Goal: Book appointment/travel/reservation

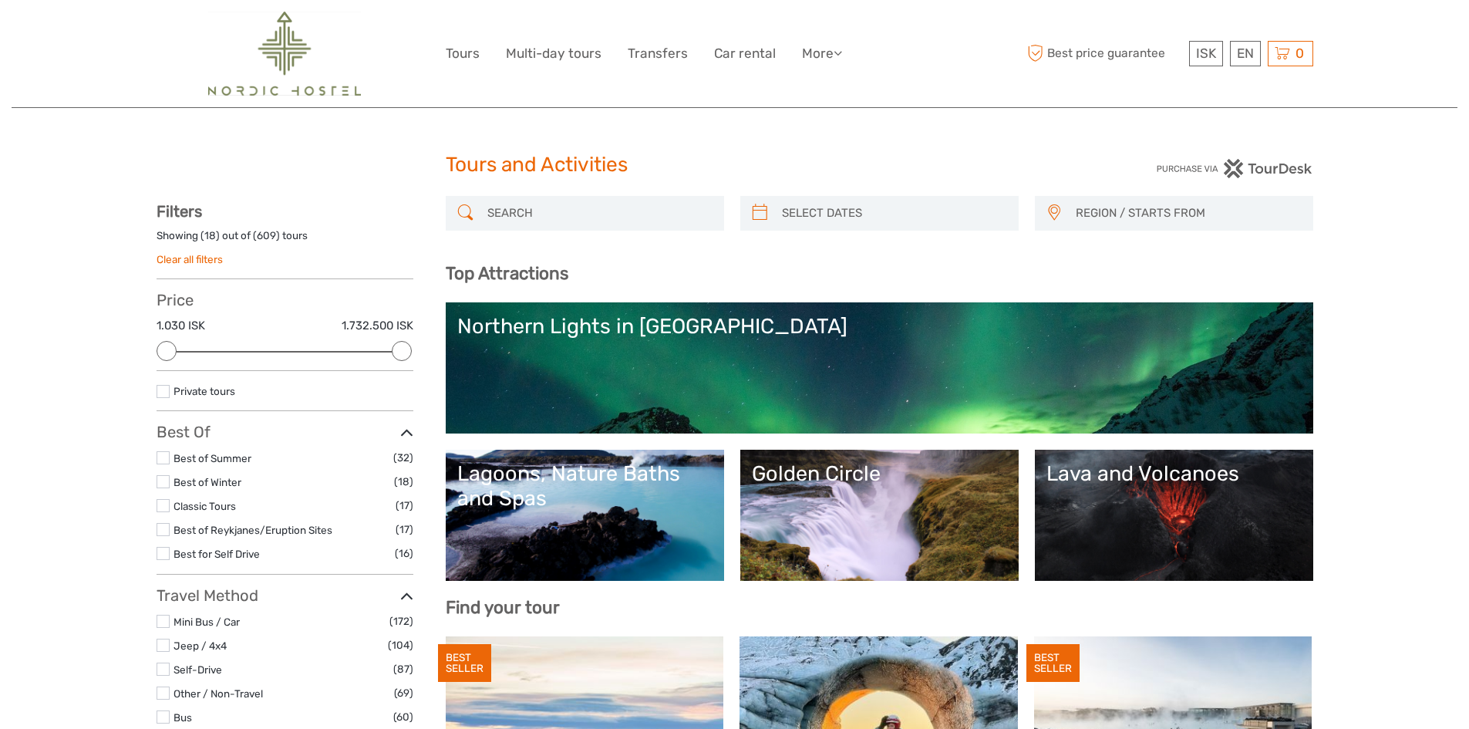
select select
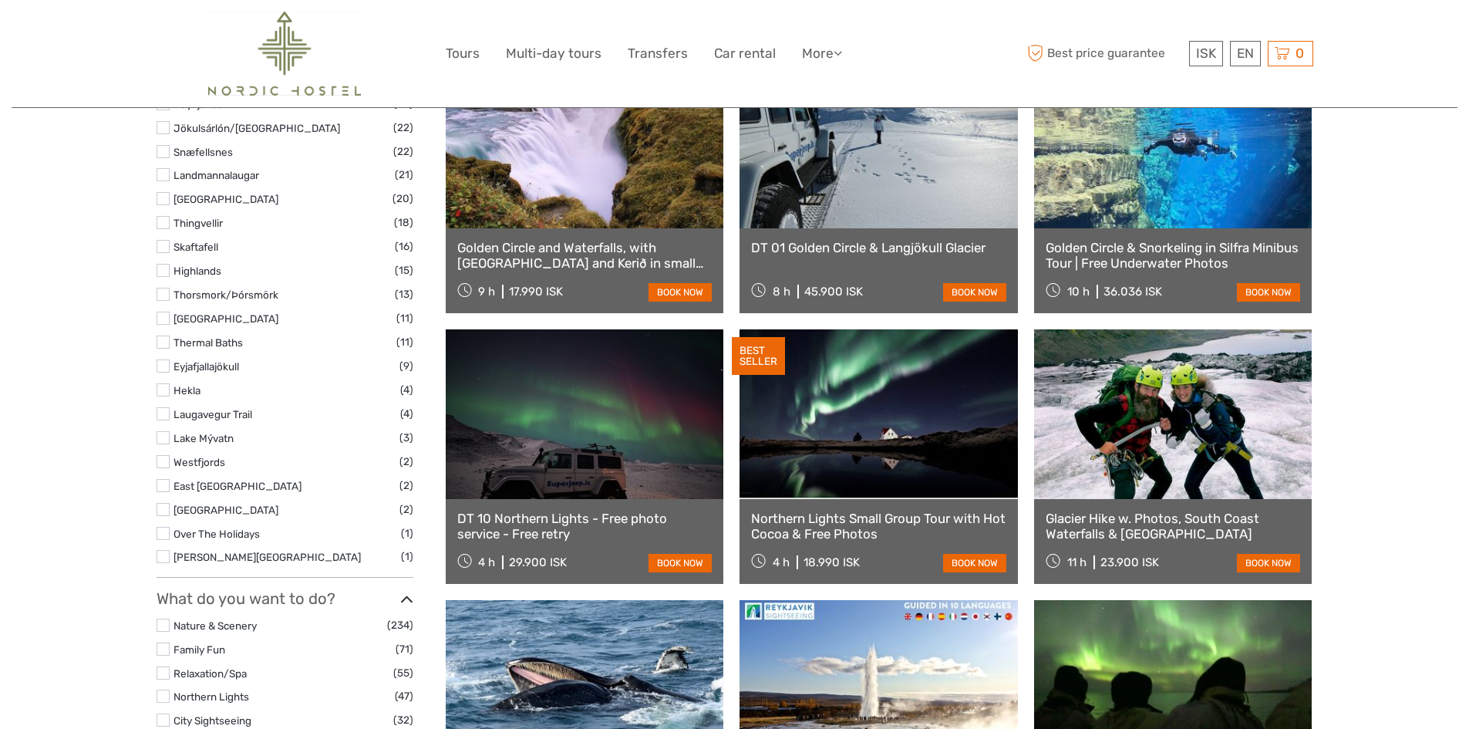
scroll to position [771, 0]
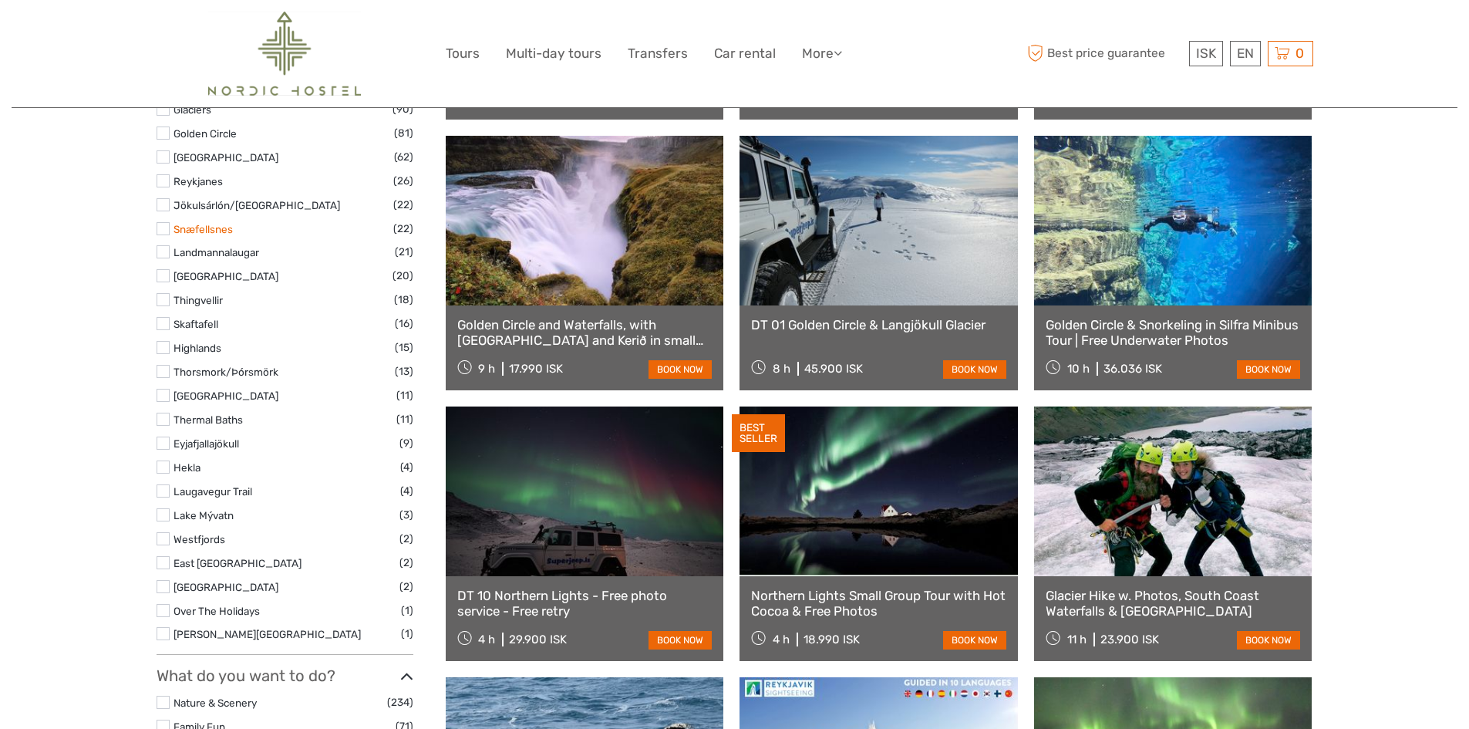
click at [218, 229] on link "Snæfellsnes" at bounding box center [203, 229] width 59 height 12
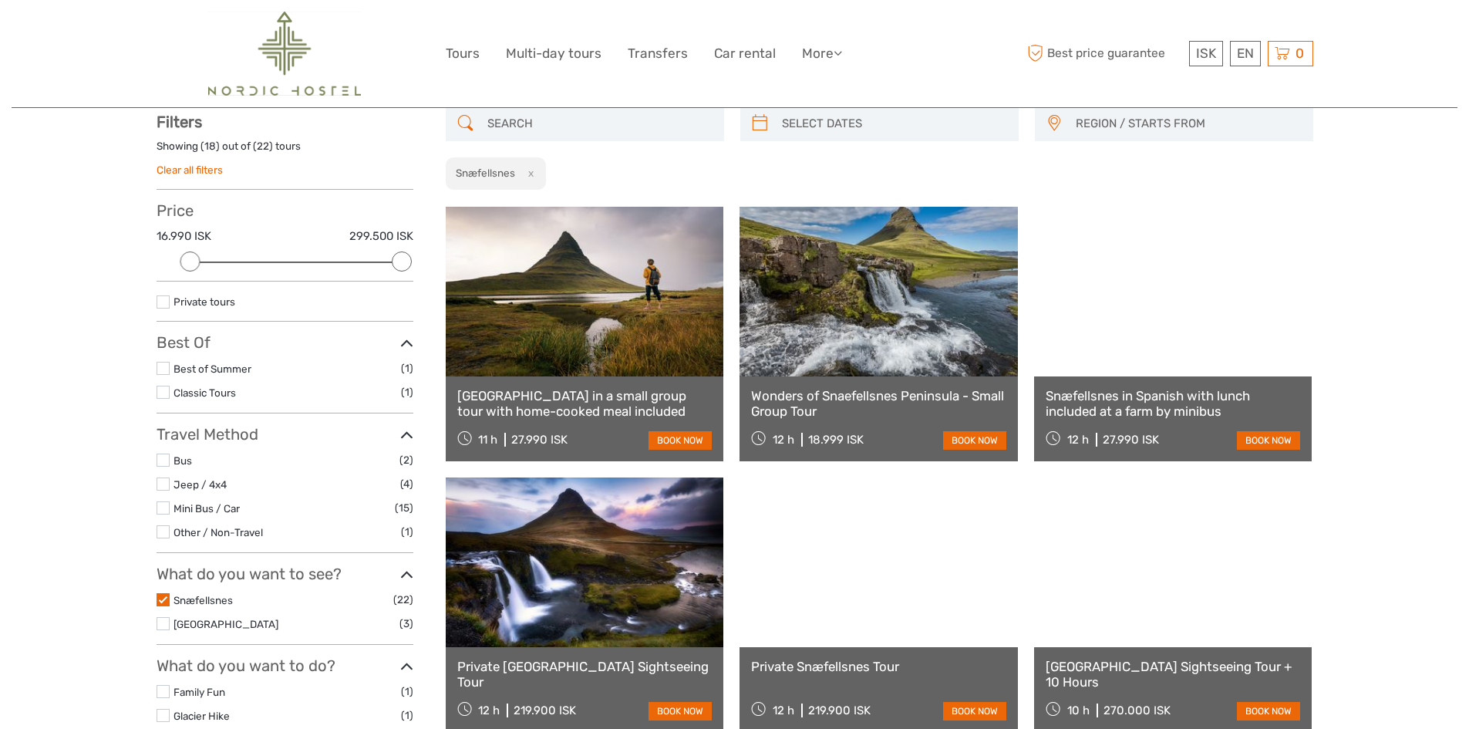
scroll to position [88, 0]
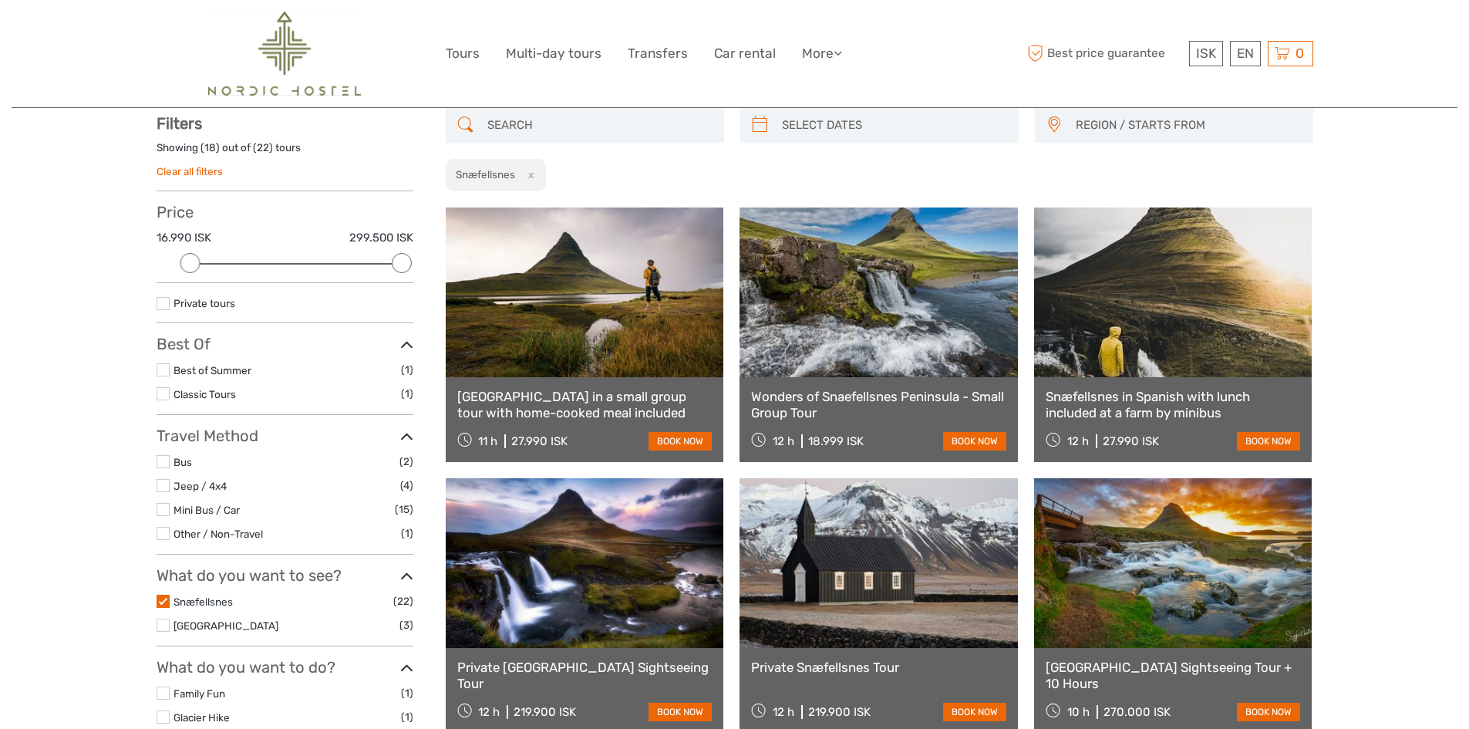
click at [908, 322] on link at bounding box center [879, 292] width 278 height 170
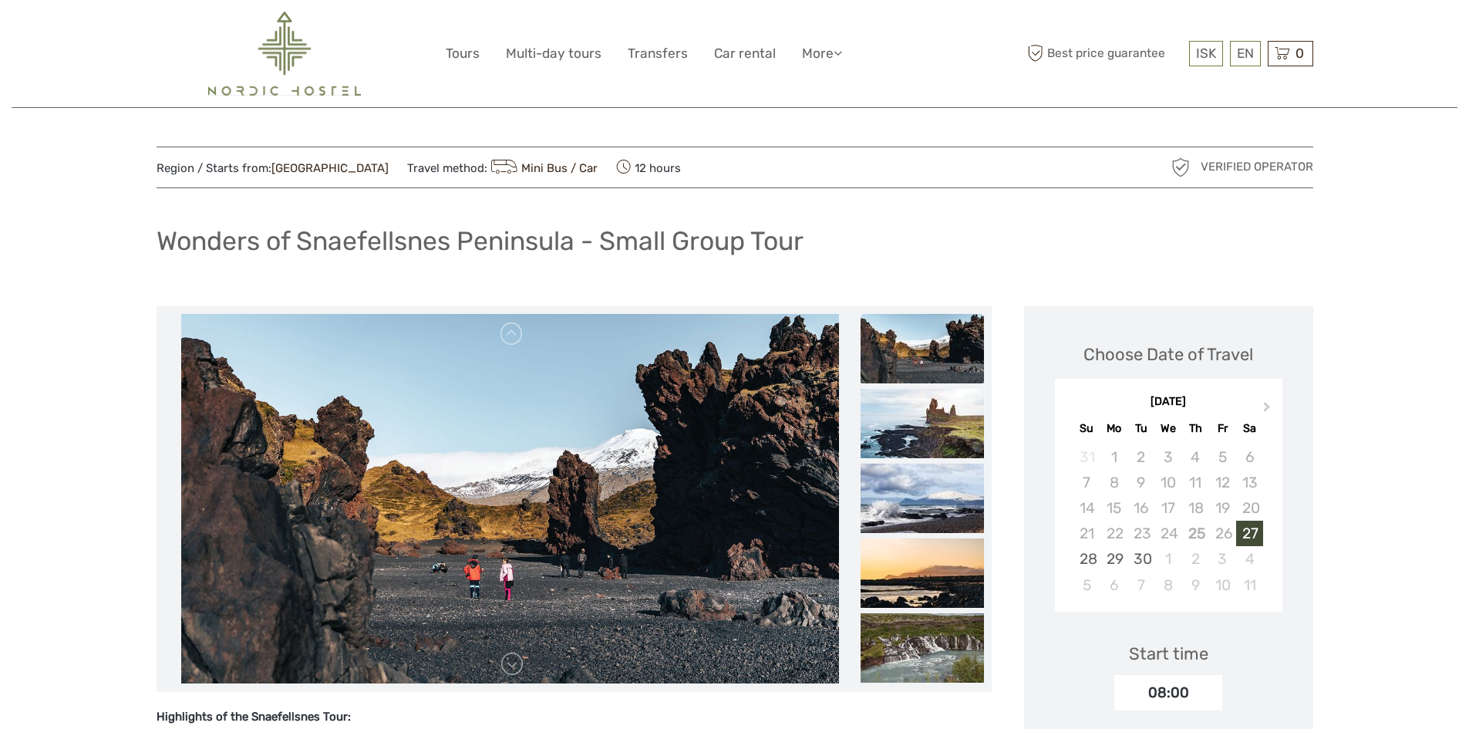
click at [370, 243] on h1 "Wonders of Snaefellsnes Peninsula - Small Group Tour" at bounding box center [480, 241] width 647 height 32
copy h1 "Snaefellsnes"
